Goal: Information Seeking & Learning: Learn about a topic

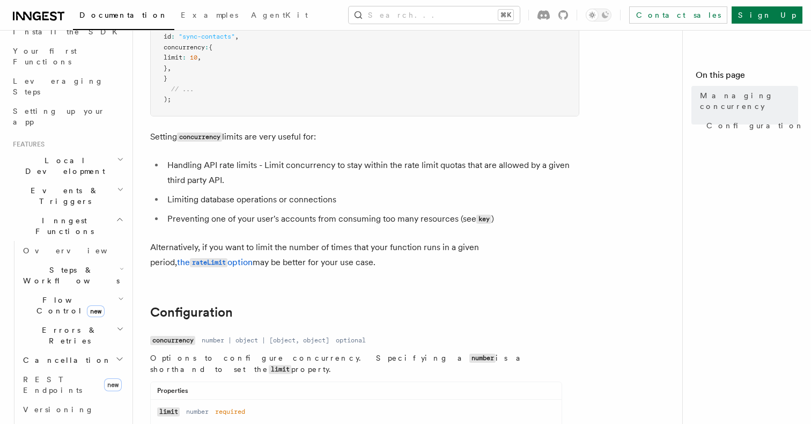
scroll to position [134, 0]
click at [56, 293] on span "Flow Control new" at bounding box center [68, 303] width 99 height 21
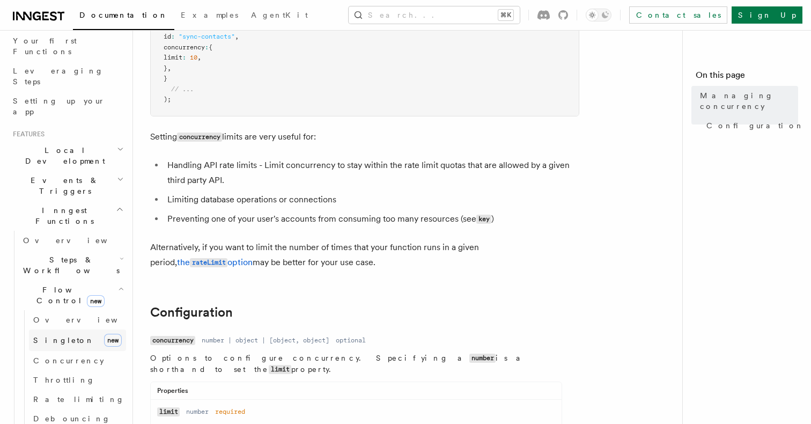
scroll to position [146, 0]
click at [74, 325] on link "[PERSON_NAME] new" at bounding box center [77, 335] width 97 height 21
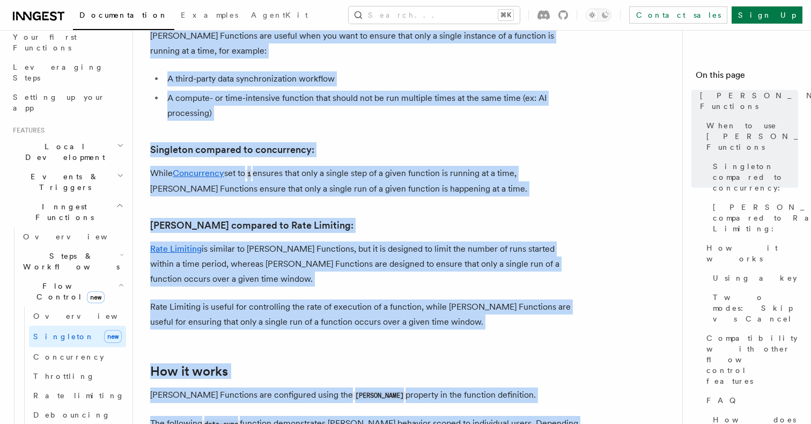
scroll to position [525, 0]
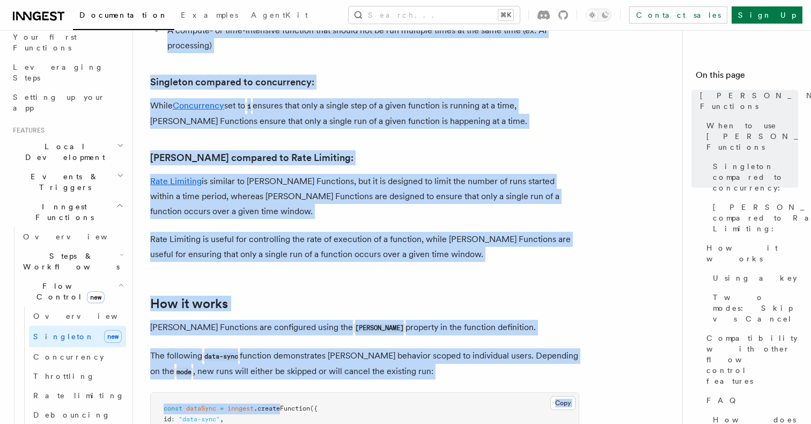
drag, startPoint x: 295, startPoint y: 240, endPoint x: 284, endPoint y: 427, distance: 186.9
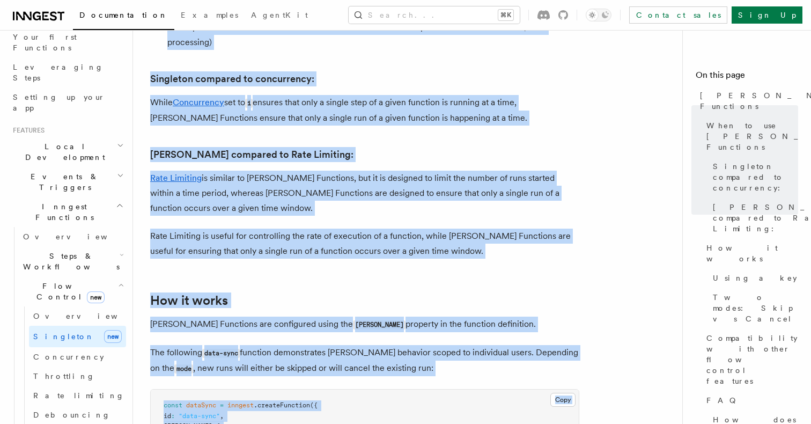
click at [287, 174] on p "Rate Limiting is similar to [PERSON_NAME] Functions, but it is designed to limi…" at bounding box center [364, 193] width 429 height 45
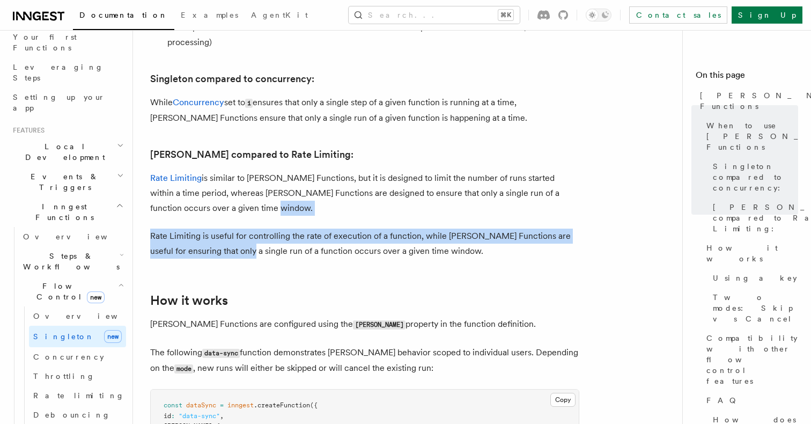
drag, startPoint x: 228, startPoint y: 236, endPoint x: 357, endPoint y: 193, distance: 135.5
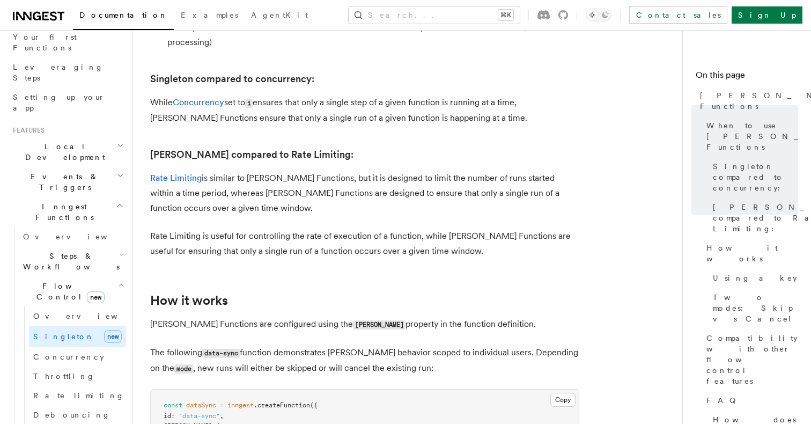
click at [357, 193] on p "Rate Limiting is similar to [PERSON_NAME] Functions, but it is designed to limi…" at bounding box center [364, 193] width 429 height 45
click at [382, 171] on p "Rate Limiting is similar to [PERSON_NAME] Functions, but it is designed to limi…" at bounding box center [364, 193] width 429 height 45
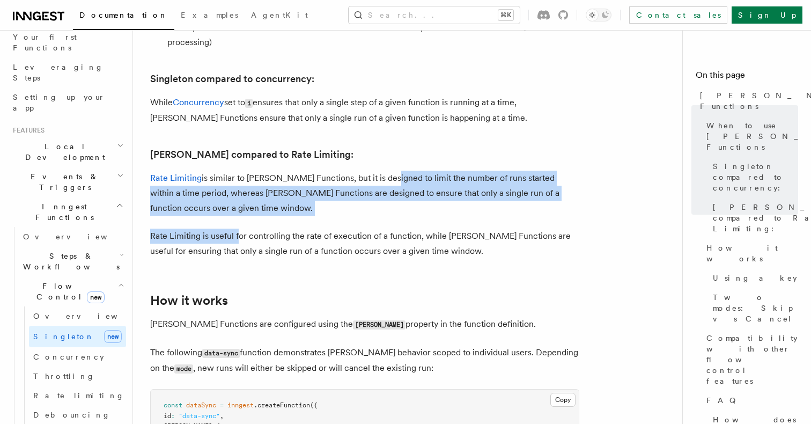
drag, startPoint x: 382, startPoint y: 167, endPoint x: 239, endPoint y: 228, distance: 155.2
click at [239, 228] on p "Rate Limiting is useful for controlling the rate of execution of a function, wh…" at bounding box center [364, 243] width 429 height 30
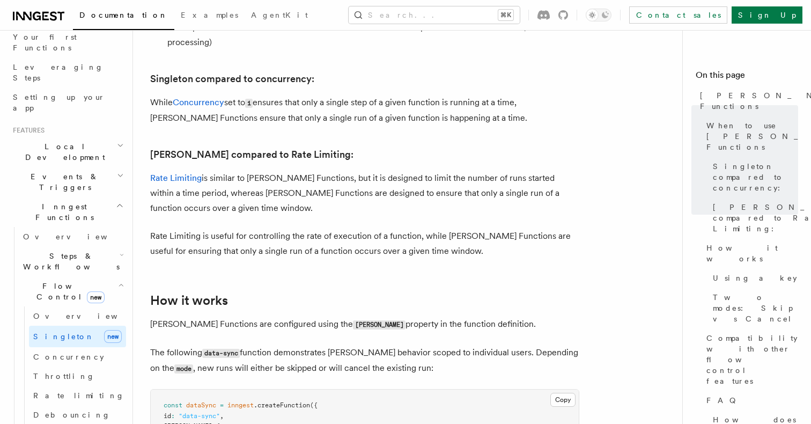
click at [239, 239] on p "Rate Limiting is useful for controlling the rate of execution of a function, wh…" at bounding box center [364, 243] width 429 height 30
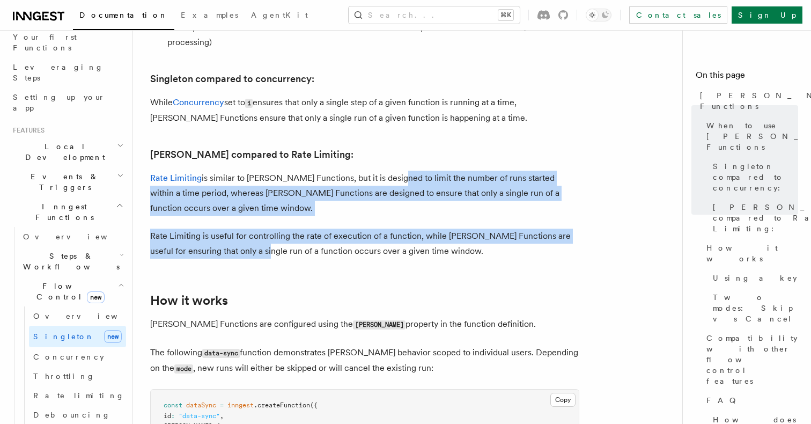
drag, startPoint x: 239, startPoint y: 239, endPoint x: 391, endPoint y: 162, distance: 170.0
click at [391, 171] on p "Rate Limiting is similar to [PERSON_NAME] Functions, but it is designed to limi…" at bounding box center [364, 193] width 429 height 45
drag, startPoint x: 391, startPoint y: 162, endPoint x: 217, endPoint y: 230, distance: 186.4
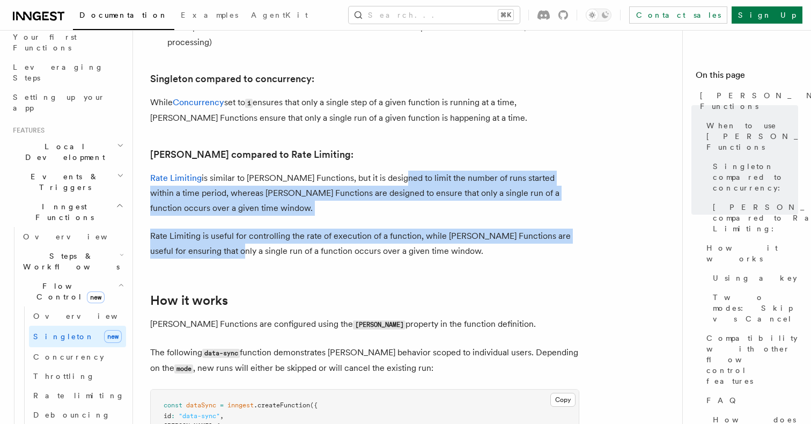
click at [217, 230] on p "Rate Limiting is useful for controlling the rate of execution of a function, wh…" at bounding box center [364, 243] width 429 height 30
drag, startPoint x: 217, startPoint y: 230, endPoint x: 416, endPoint y: 163, distance: 209.4
click at [416, 171] on p "Rate Limiting is similar to [PERSON_NAME] Functions, but it is designed to limi…" at bounding box center [364, 193] width 429 height 45
drag, startPoint x: 416, startPoint y: 163, endPoint x: 213, endPoint y: 236, distance: 215.4
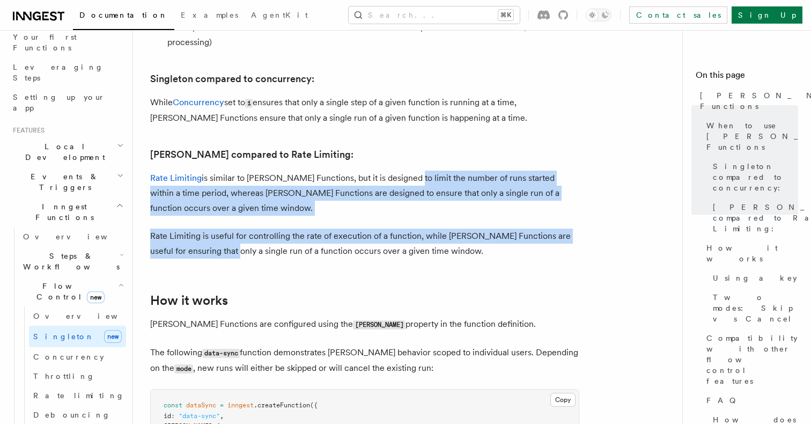
click at [213, 236] on p "Rate Limiting is useful for controlling the rate of execution of a function, wh…" at bounding box center [364, 243] width 429 height 30
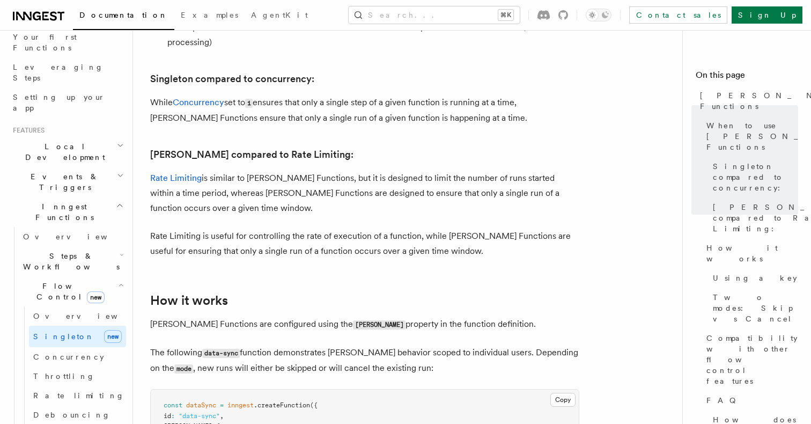
click at [469, 228] on p "Rate Limiting is useful for controlling the rate of execution of a function, wh…" at bounding box center [364, 243] width 429 height 30
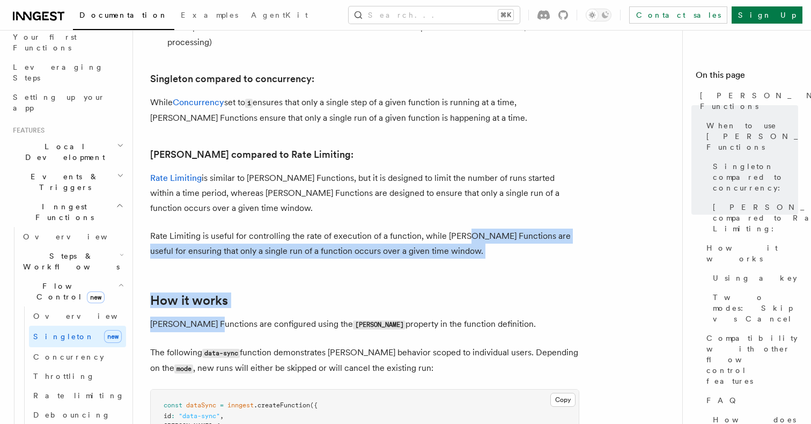
drag, startPoint x: 465, startPoint y: 214, endPoint x: 209, endPoint y: 311, distance: 274.4
click at [209, 316] on p "[PERSON_NAME] Functions are configured using the [PERSON_NAME] property in the …" at bounding box center [364, 324] width 429 height 16
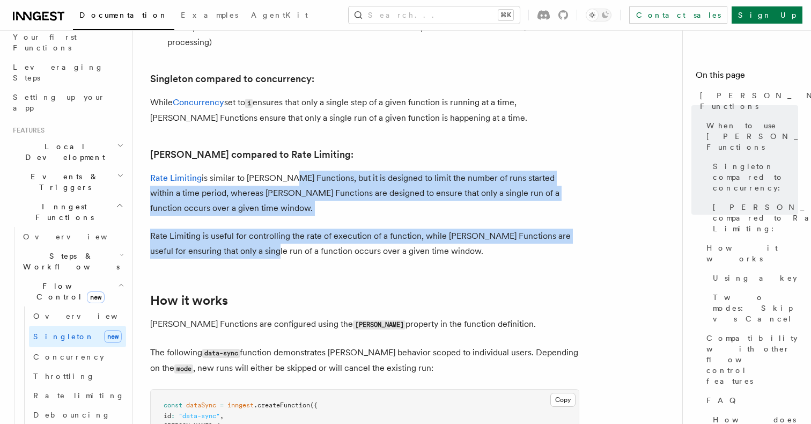
drag, startPoint x: 253, startPoint y: 236, endPoint x: 332, endPoint y: 100, distance: 157.8
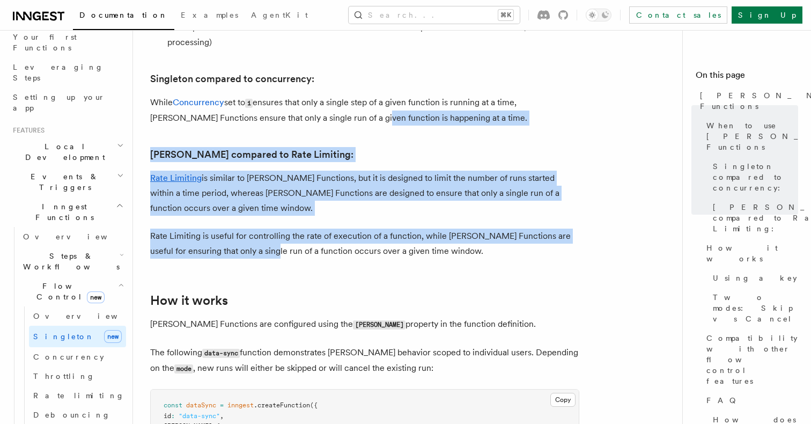
click at [332, 100] on p "While Concurrency set to 1 ensures that only a single step of a given function …" at bounding box center [364, 110] width 429 height 31
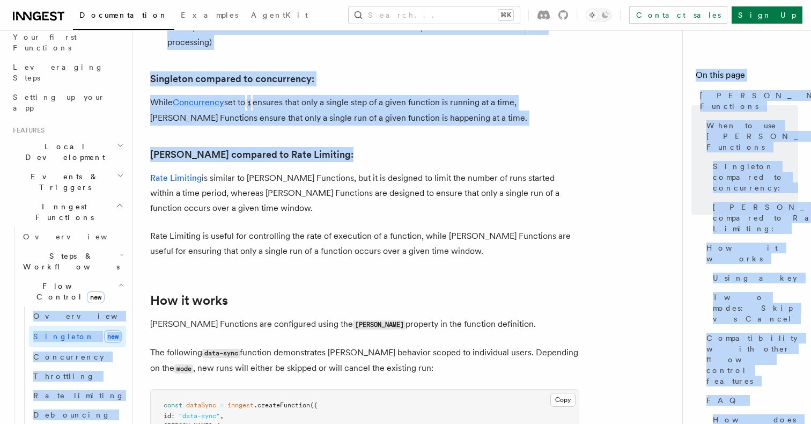
drag, startPoint x: 363, startPoint y: 152, endPoint x: 129, endPoint y: 224, distance: 244.6
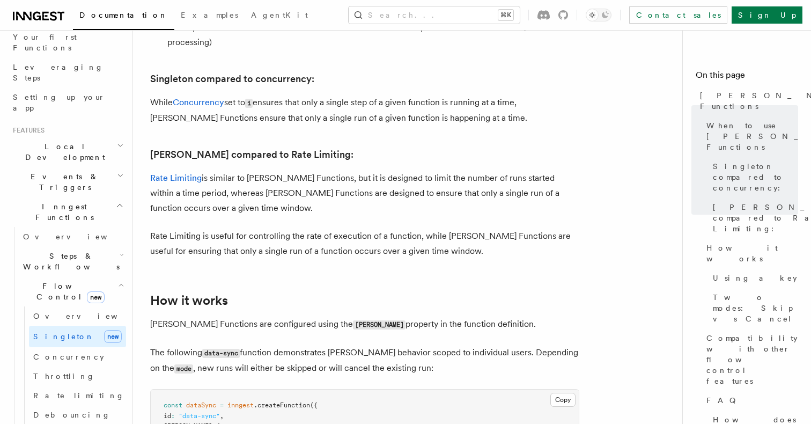
drag, startPoint x: 129, startPoint y: 224, endPoint x: 166, endPoint y: 220, distance: 36.7
click at [129, 224] on header "Search... Documentation Examples AgentKit Home Quick start Next.js Node.js Pyth…" at bounding box center [66, 227] width 133 height 394
click at [234, 228] on p "Rate Limiting is useful for controlling the rate of execution of a function, wh…" at bounding box center [364, 243] width 429 height 30
click at [234, 234] on p "Rate Limiting is useful for controlling the rate of execution of a function, wh…" at bounding box center [364, 243] width 429 height 30
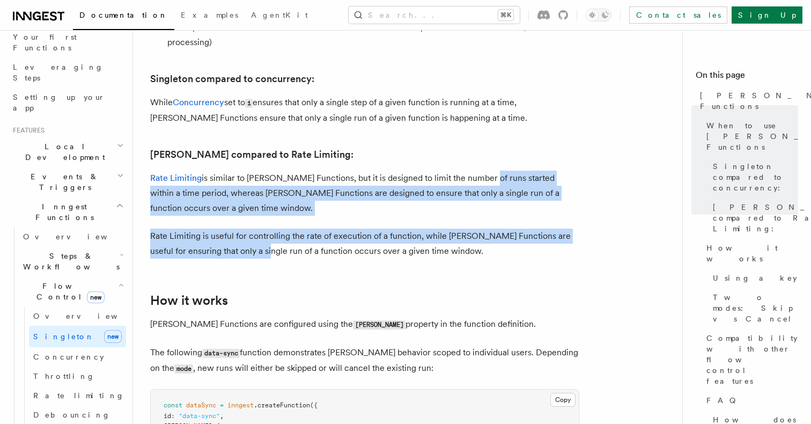
drag, startPoint x: 234, startPoint y: 234, endPoint x: 487, endPoint y: 162, distance: 263.3
click at [487, 171] on p "Rate Limiting is similar to [PERSON_NAME] Functions, but it is designed to limi…" at bounding box center [364, 193] width 429 height 45
drag, startPoint x: 487, startPoint y: 162, endPoint x: 229, endPoint y: 238, distance: 269.3
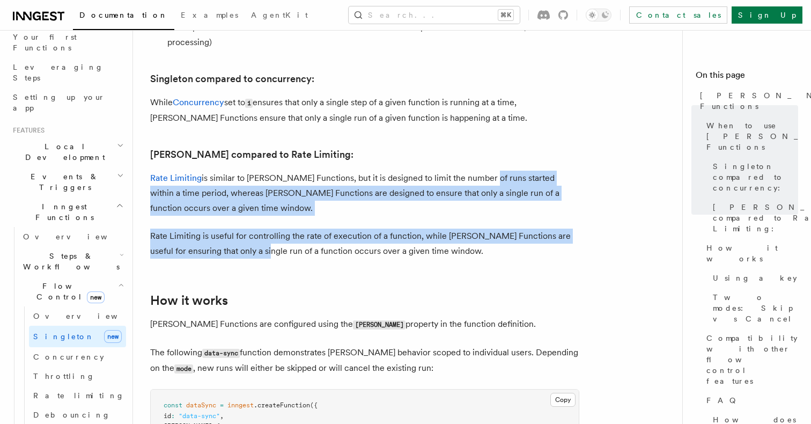
click at [229, 238] on p "Rate Limiting is useful for controlling the rate of execution of a function, wh…" at bounding box center [364, 243] width 429 height 30
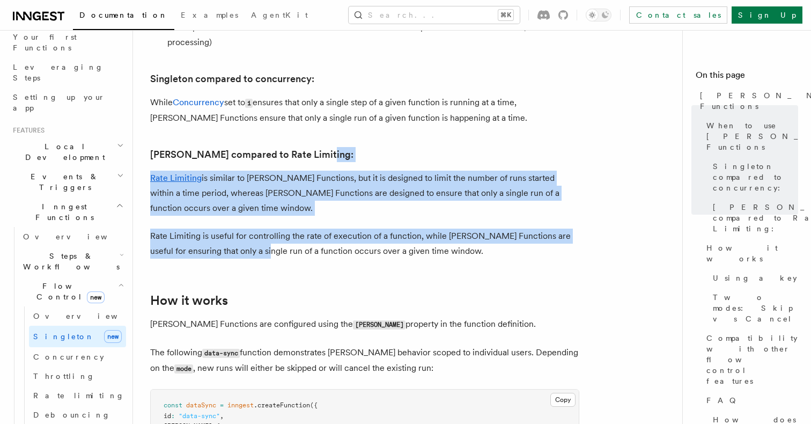
drag, startPoint x: 229, startPoint y: 238, endPoint x: 478, endPoint y: 139, distance: 268.0
click at [478, 147] on h3 "[PERSON_NAME] compared to Rate Limiting:" at bounding box center [364, 154] width 429 height 15
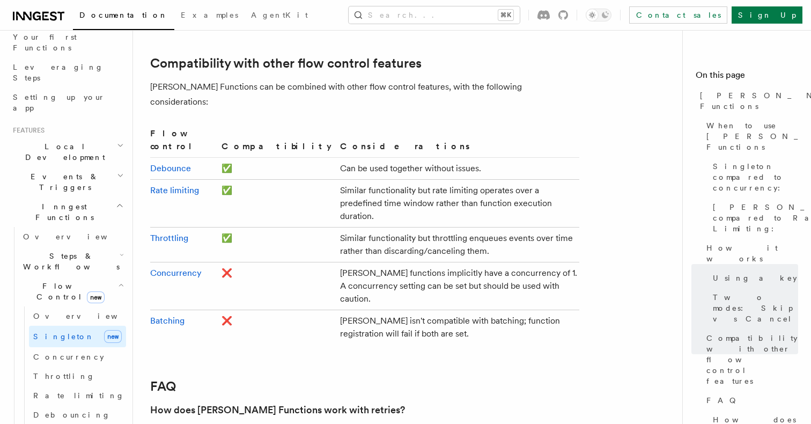
scroll to position [1767, 0]
drag, startPoint x: 307, startPoint y: 94, endPoint x: 315, endPoint y: 217, distance: 123.6
click at [315, 217] on tbody "Debounce ✅ Can be used together without issues. Rate limiting ✅ Similar functio…" at bounding box center [364, 250] width 429 height 187
click at [336, 309] on td "[PERSON_NAME] isn't compatible with batching; function registration will fail i…" at bounding box center [457, 326] width 243 height 35
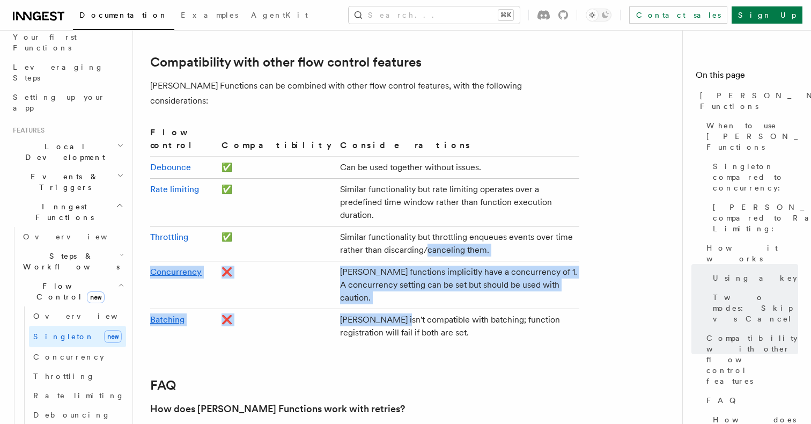
drag, startPoint x: 315, startPoint y: 217, endPoint x: 315, endPoint y: 97, distance: 120.7
click at [315, 157] on tbody "Debounce ✅ Can be used together without issues. Rate limiting ✅ Similar functio…" at bounding box center [364, 250] width 429 height 187
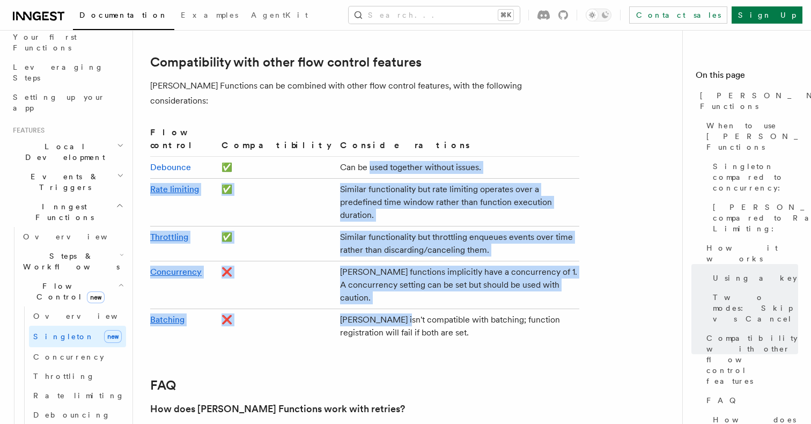
click at [336, 157] on td "Can be used together without issues." at bounding box center [457, 168] width 243 height 22
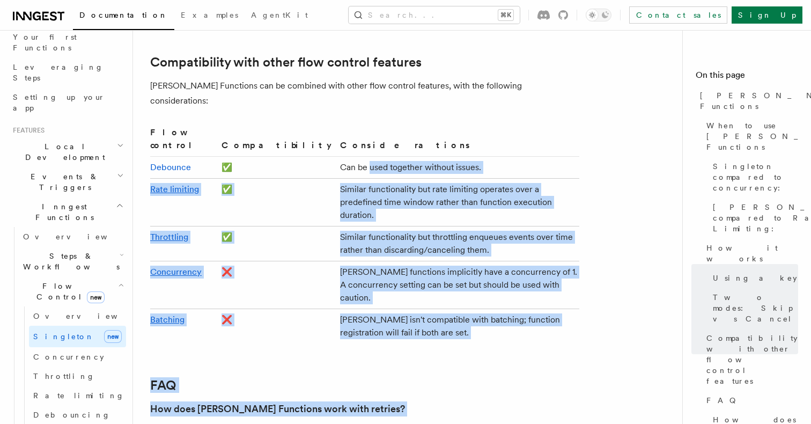
drag, startPoint x: 315, startPoint y: 97, endPoint x: 413, endPoint y: 370, distance: 290.7
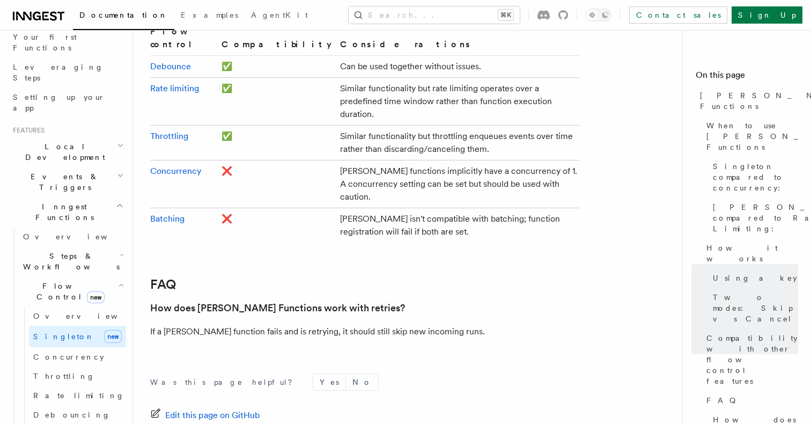
scroll to position [1900, 0]
